Goal: Check status: Check status

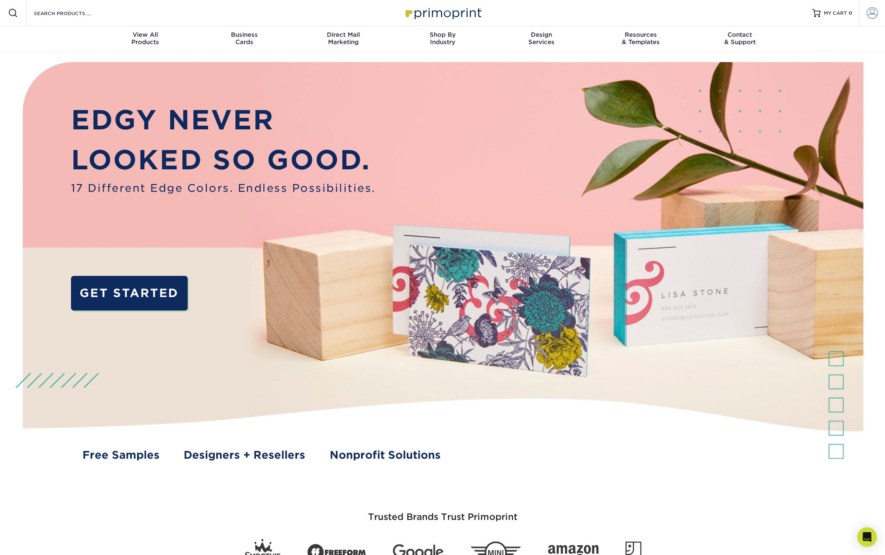
type input "[EMAIL_ADDRESS][DOMAIN_NAME]"
click at [869, 13] on span at bounding box center [871, 12] width 11 height 11
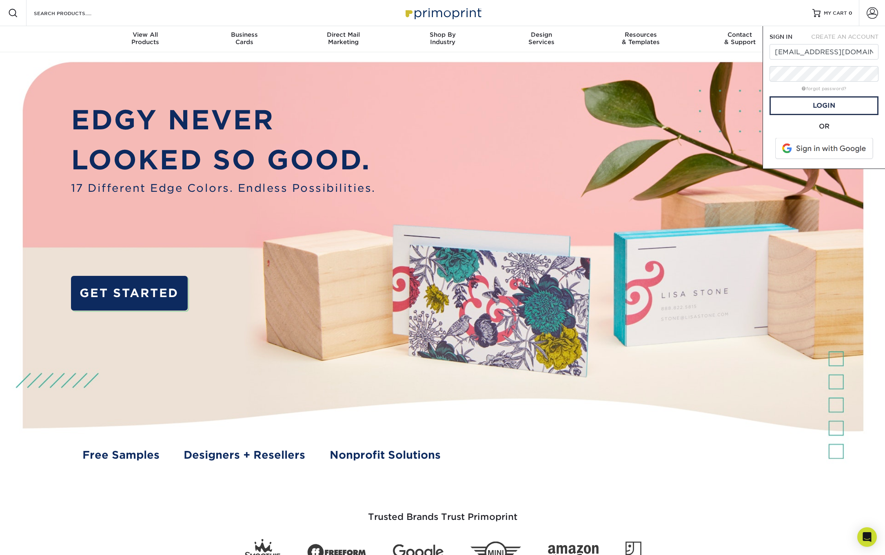
click at [828, 146] on span at bounding box center [825, 148] width 104 height 21
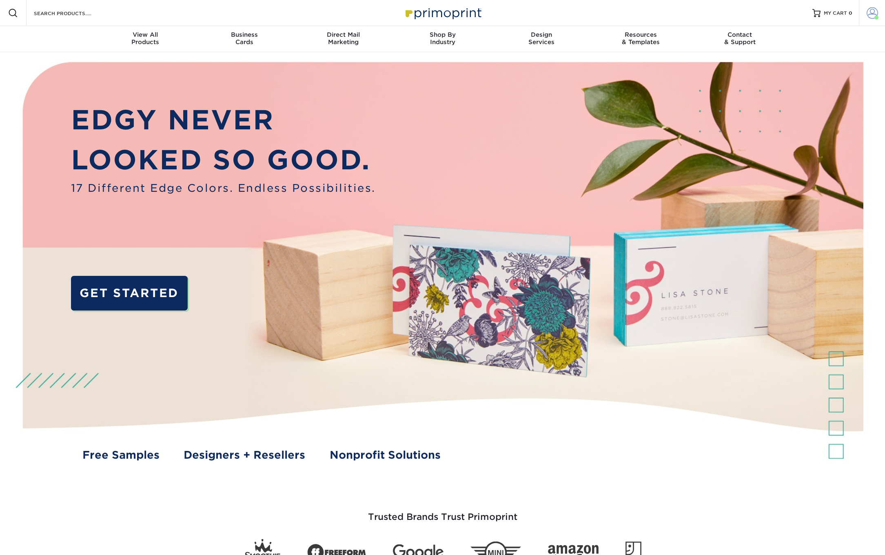
click at [873, 11] on span at bounding box center [871, 12] width 11 height 11
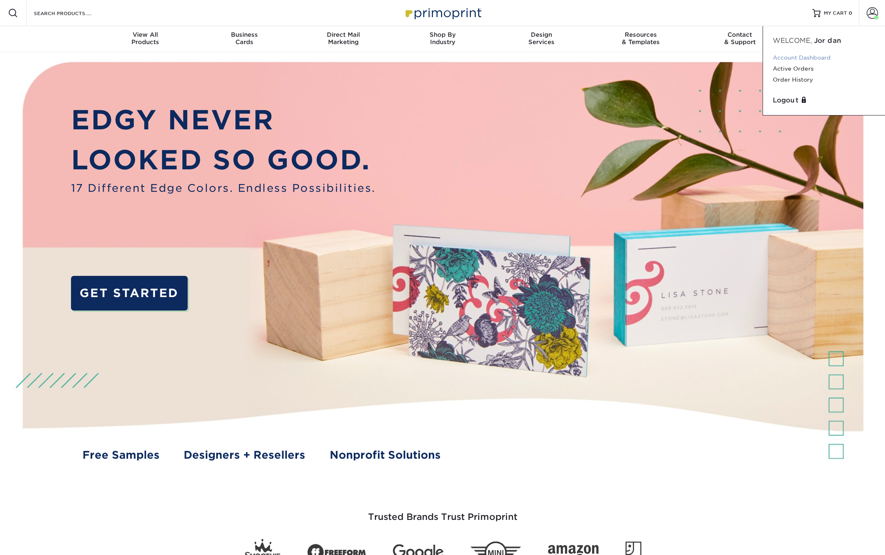
click at [803, 58] on link "Account Dashboard" at bounding box center [824, 57] width 102 height 11
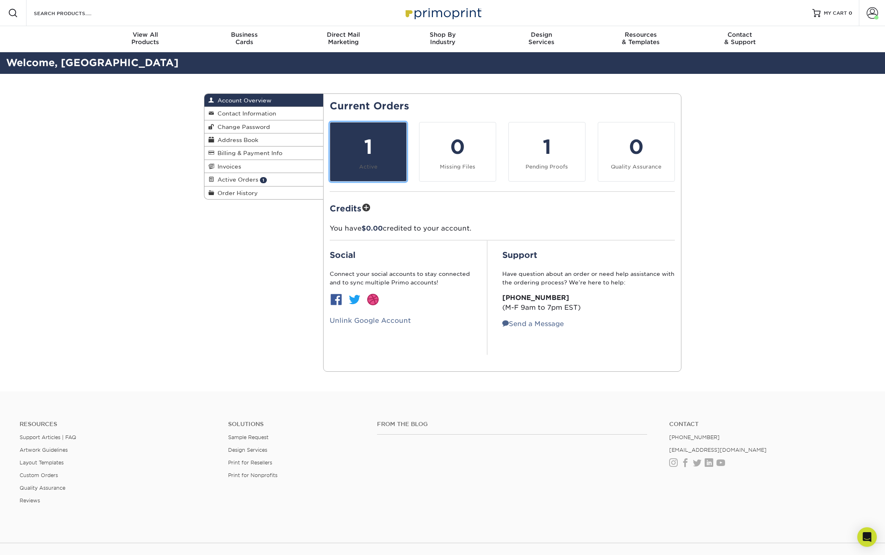
click at [378, 152] on div "1" at bounding box center [368, 146] width 66 height 29
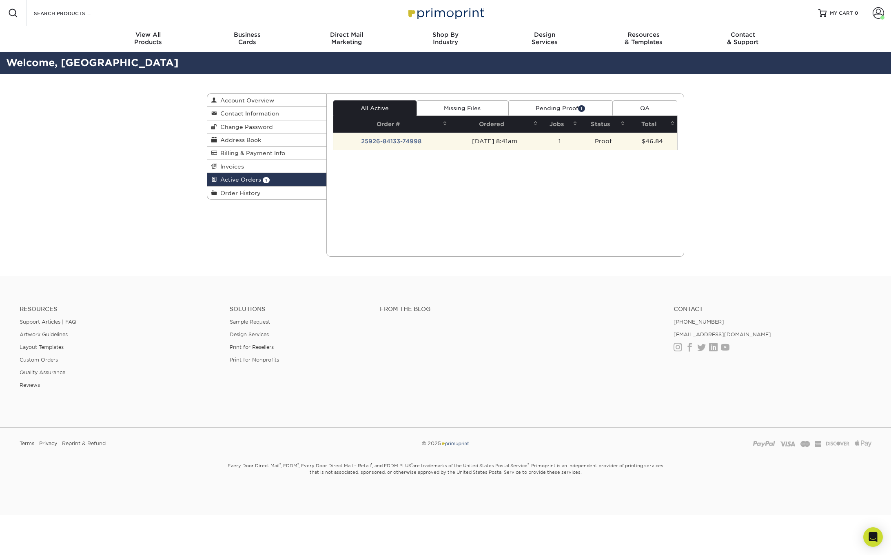
click at [372, 142] on td "25926-84133-74998" at bounding box center [391, 141] width 116 height 17
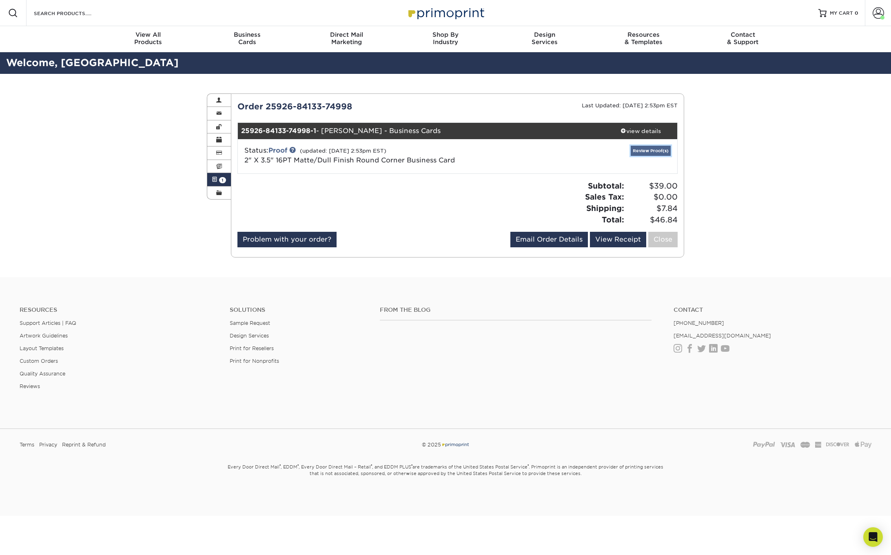
click at [650, 151] on link "Review Proof(s)" at bounding box center [651, 151] width 40 height 10
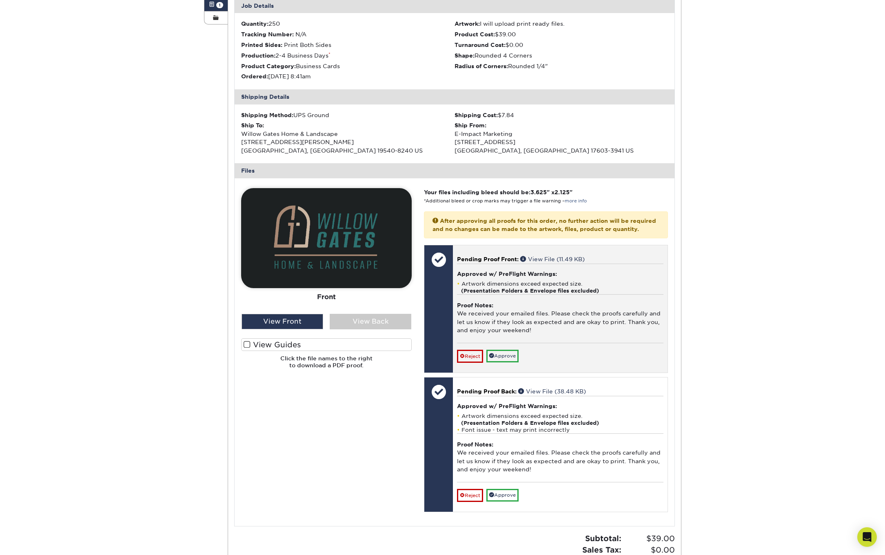
scroll to position [180, 0]
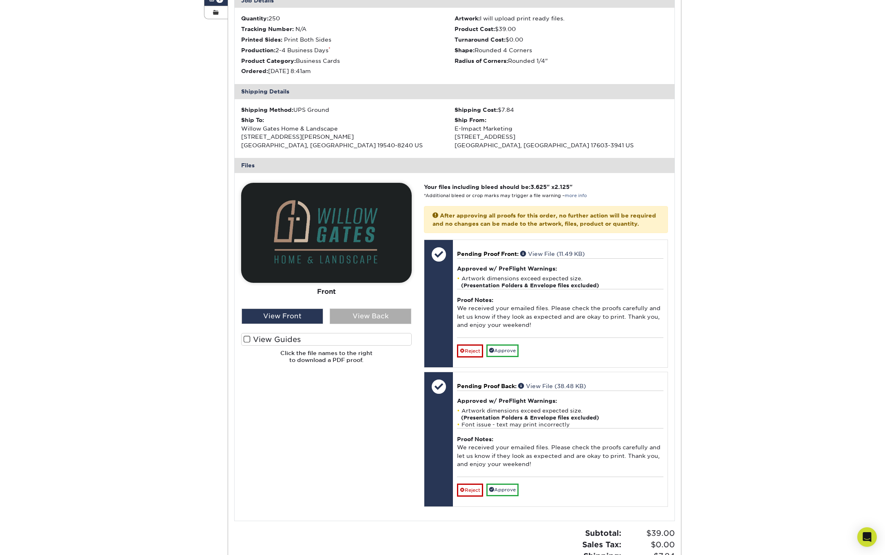
click at [350, 313] on div "View Back" at bounding box center [371, 315] width 82 height 15
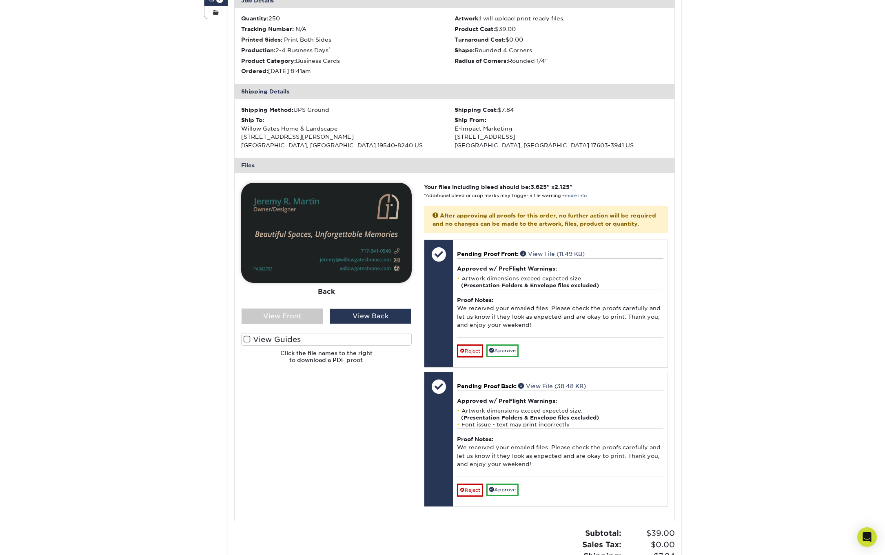
click at [247, 341] on span at bounding box center [247, 339] width 7 height 8
click at [0, 0] on input "View Guides" at bounding box center [0, 0] width 0 height 0
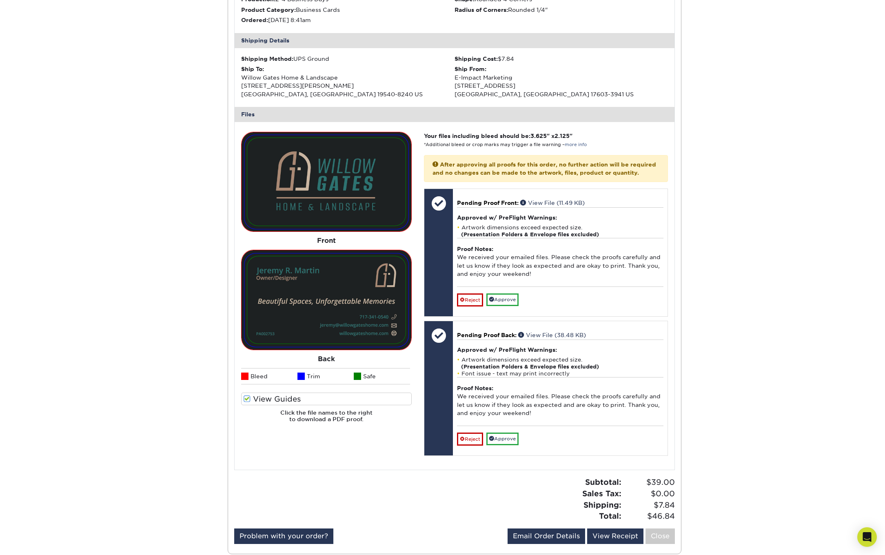
scroll to position [241, 0]
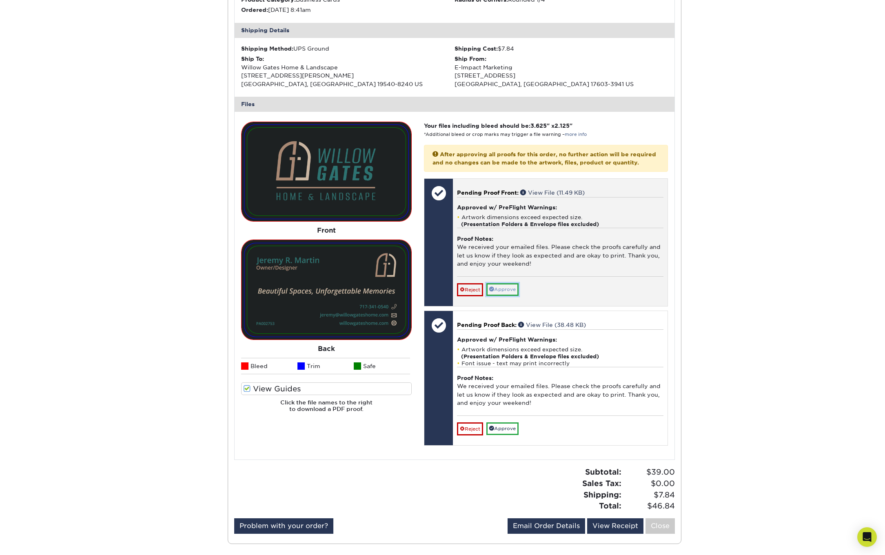
click at [503, 296] on link "Approve" at bounding box center [502, 289] width 32 height 13
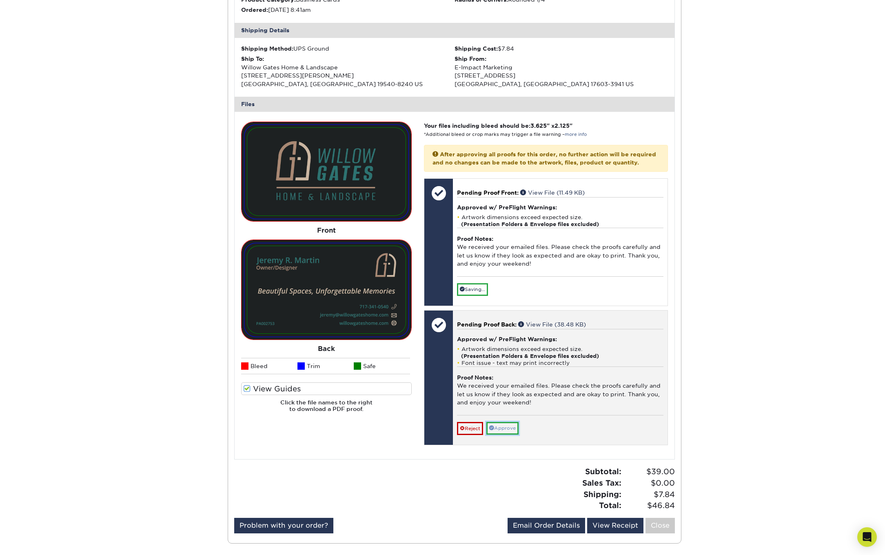
click at [500, 434] on link "Approve" at bounding box center [502, 428] width 32 height 13
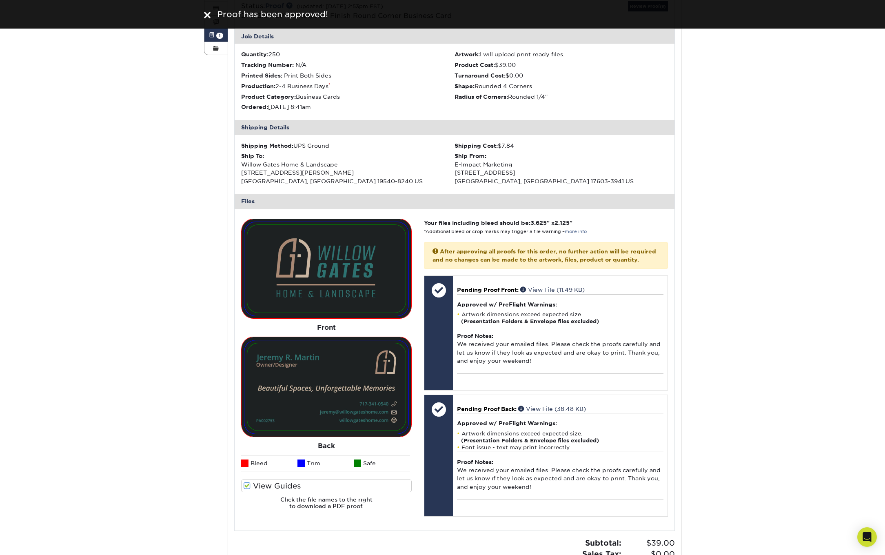
scroll to position [134, 0]
